Goal: Task Accomplishment & Management: Manage account settings

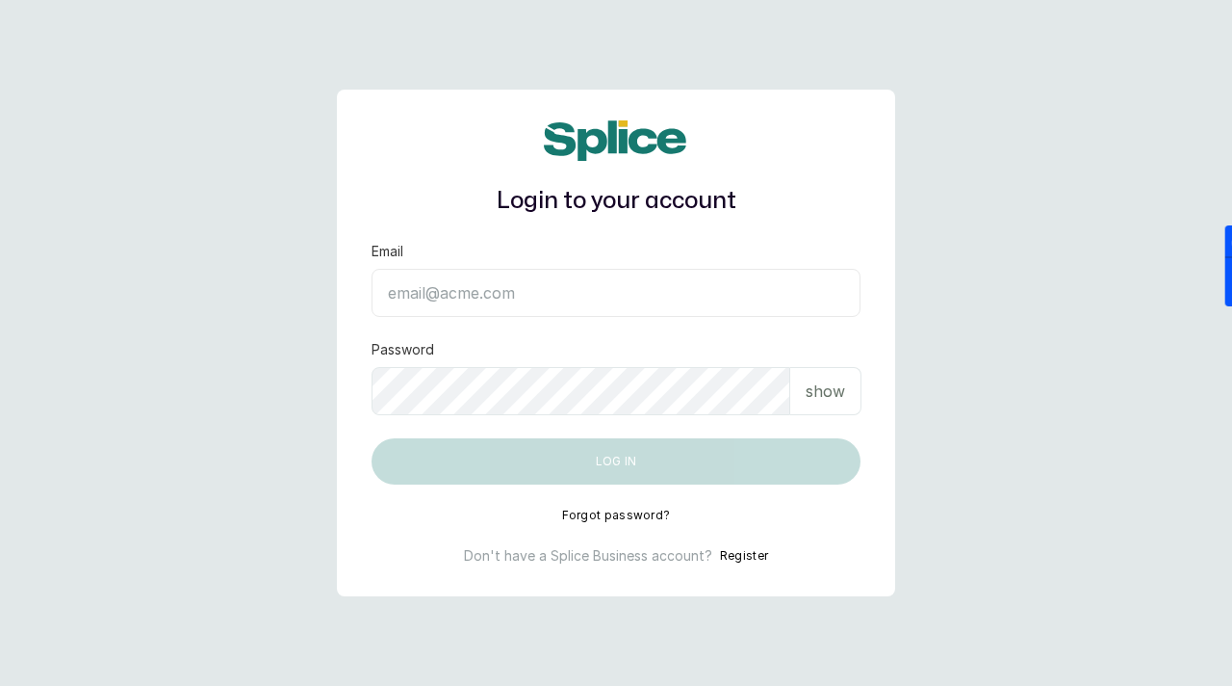
click at [447, 274] on input "Email" at bounding box center [616, 293] width 489 height 48
paste input "sknanalyticsmedaesthetics@gmail.com sAnalyticsMed2612?"
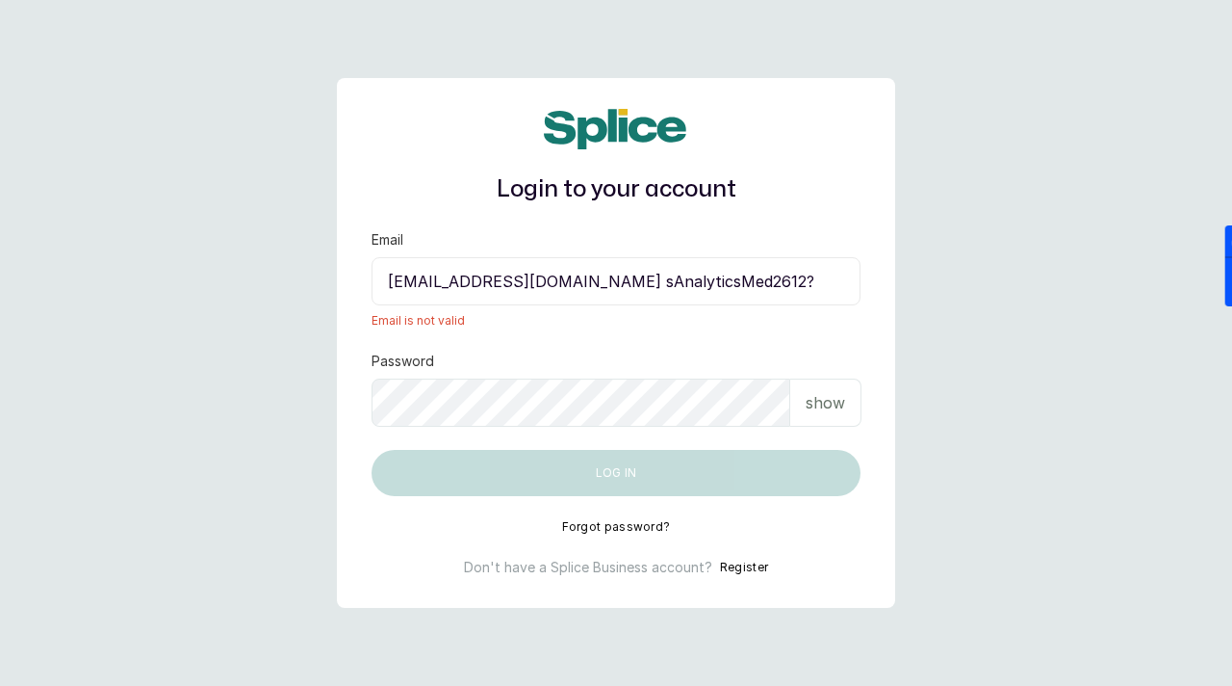
drag, startPoint x: 681, startPoint y: 286, endPoint x: 827, endPoint y: 273, distance: 146.9
click at [828, 273] on input "sknanalyticsmedaesthetics@gmail.com sAnalyticsMed2612?" at bounding box center [616, 281] width 489 height 48
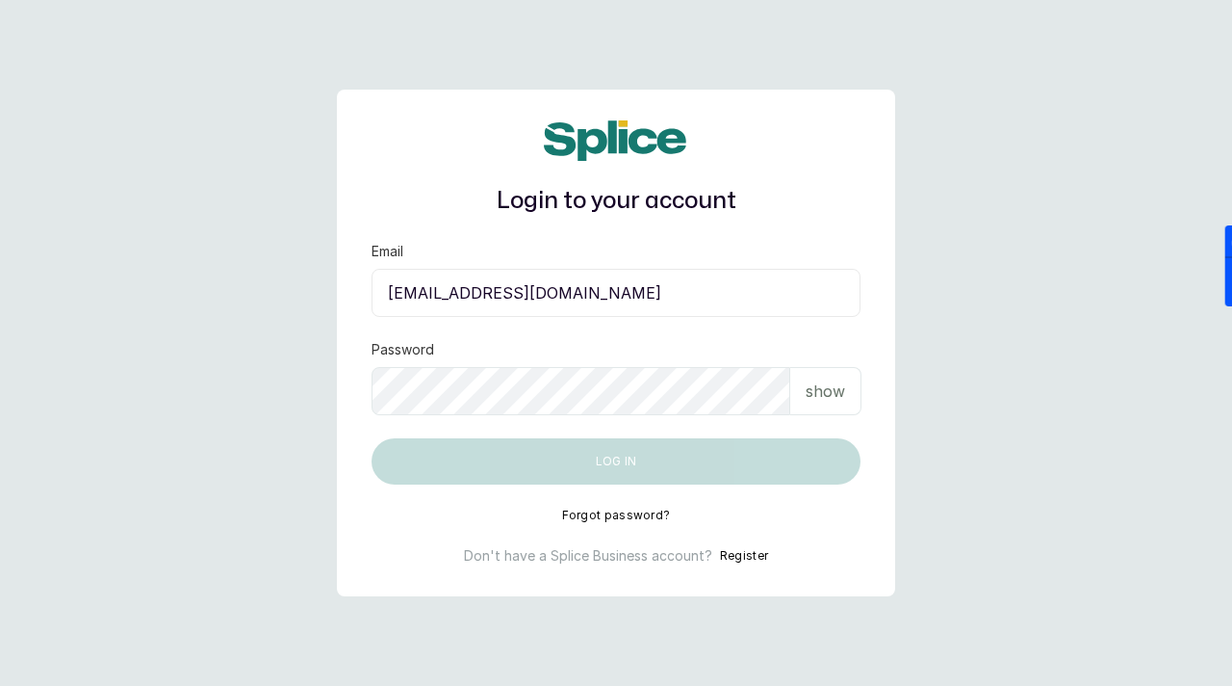
type input "sknanalyticsmedaesthetics@gmail.com"
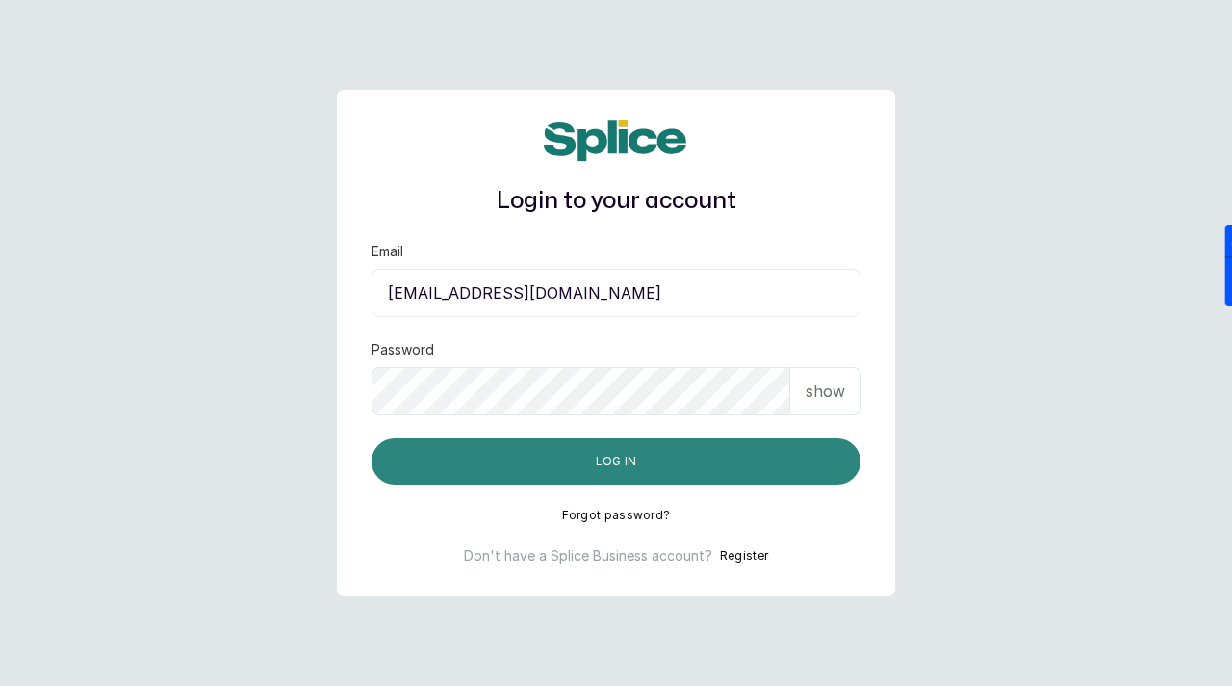
click at [656, 481] on button "Log in" at bounding box center [616, 461] width 489 height 46
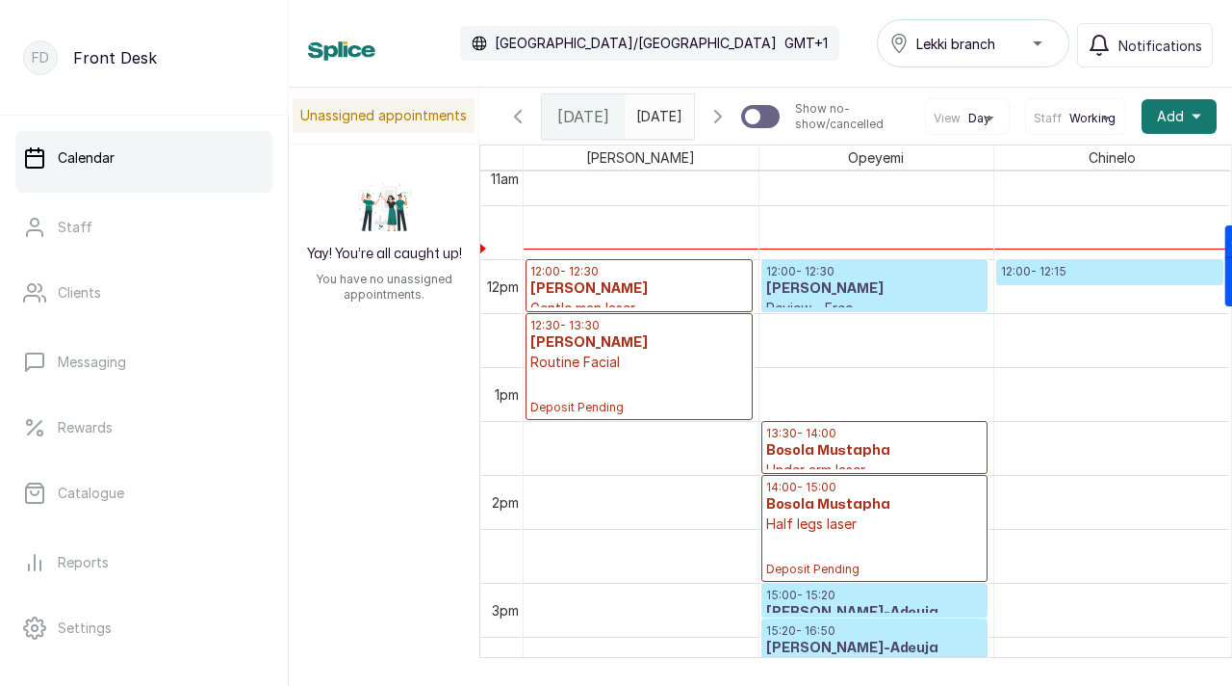
scroll to position [1206, 0]
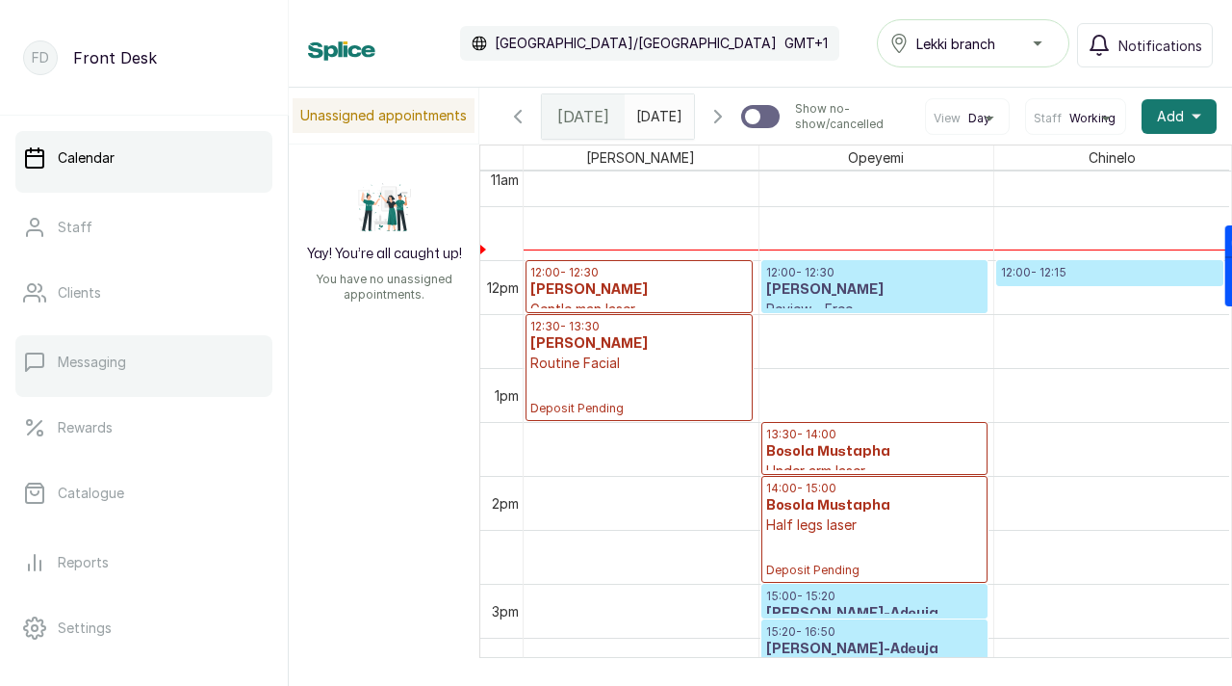
click at [118, 373] on link "Messaging" at bounding box center [143, 362] width 257 height 54
